Goal: Task Accomplishment & Management: Complete application form

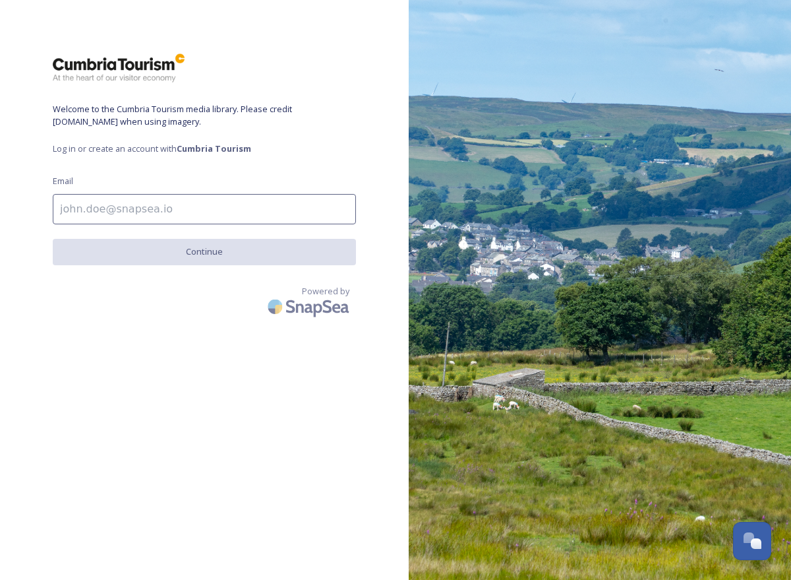
click at [253, 200] on input at bounding box center [204, 209] width 303 height 30
type input "[EMAIL_ADDRESS][DOMAIN_NAME]"
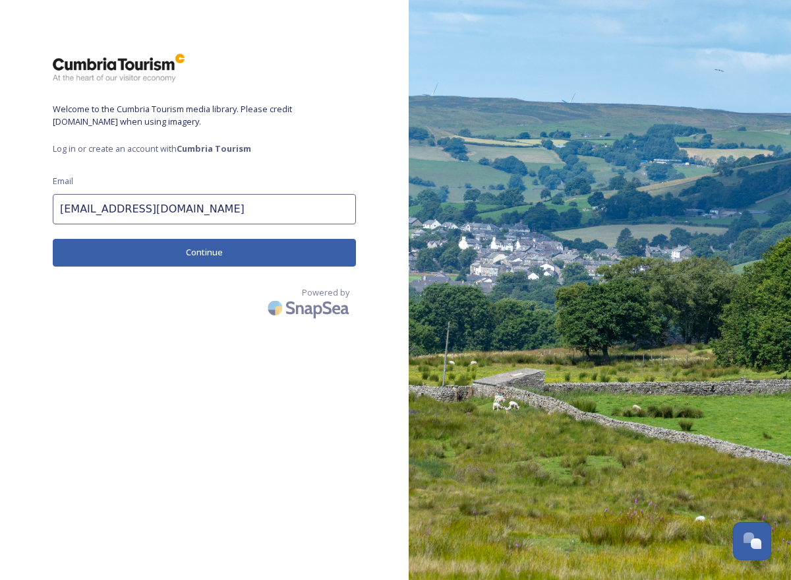
click at [255, 255] on button "Continue" at bounding box center [204, 252] width 303 height 27
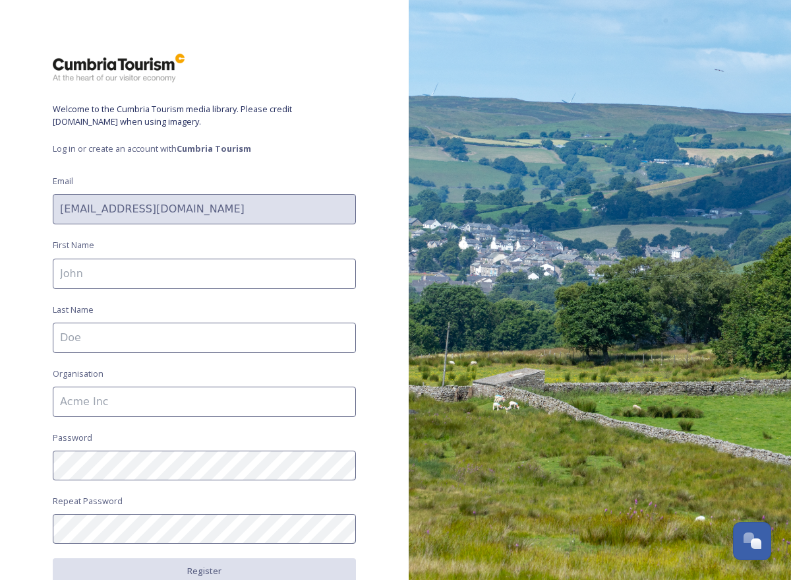
click at [199, 278] on input at bounding box center [204, 274] width 303 height 30
type input "[PERSON_NAME]"
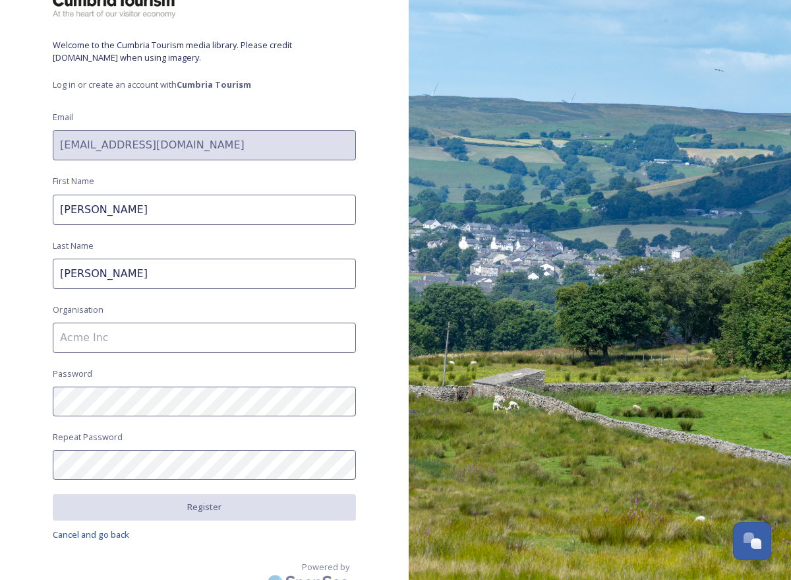
scroll to position [79, 0]
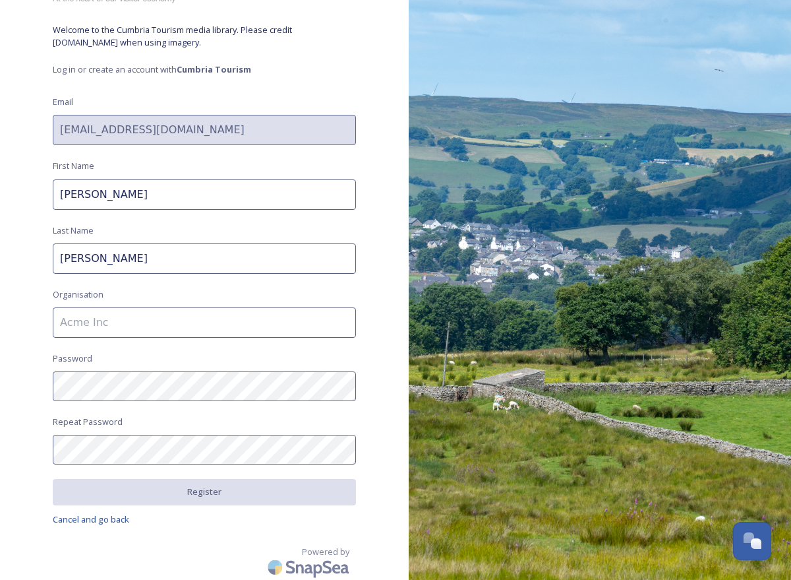
click at [107, 316] on input at bounding box center [204, 322] width 303 height 30
type input "CoStar News"
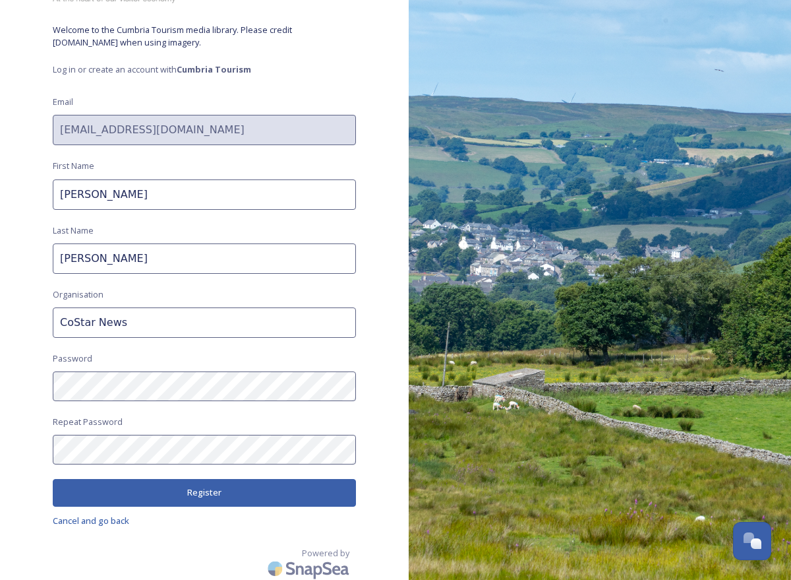
click at [222, 483] on button "Register" at bounding box center [204, 492] width 303 height 27
